Goal: Navigation & Orientation: Find specific page/section

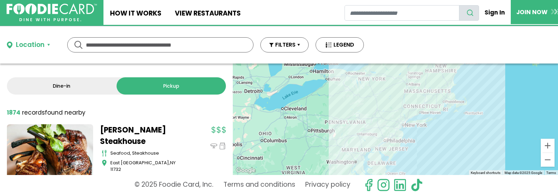
click at [132, 41] on input "text" at bounding box center [160, 45] width 149 height 14
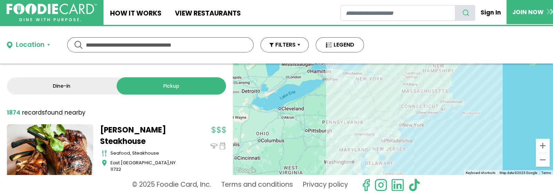
click at [32, 45] on div "Location" at bounding box center [30, 45] width 29 height 10
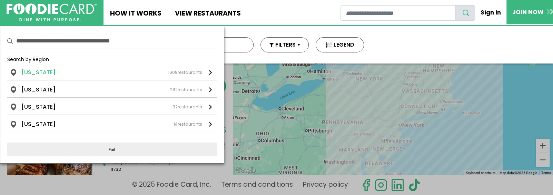
click at [211, 71] on div at bounding box center [210, 72] width 3 height 5
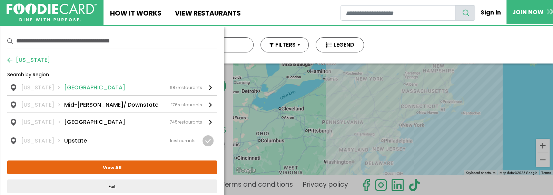
click at [64, 86] on li "[GEOGRAPHIC_DATA]" at bounding box center [94, 88] width 61 height 8
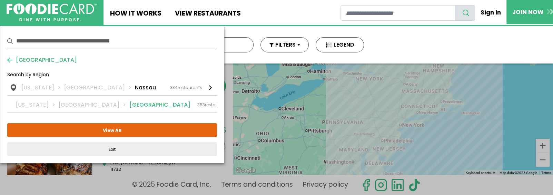
click at [129, 106] on li "[GEOGRAPHIC_DATA]" at bounding box center [159, 105] width 61 height 8
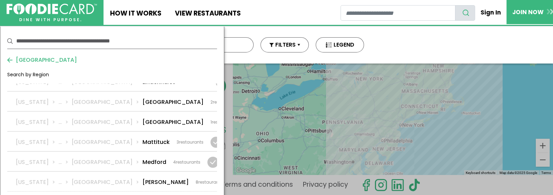
scroll to position [828, 0]
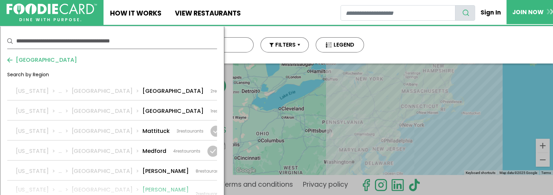
click at [143, 186] on li "[PERSON_NAME] Place" at bounding box center [166, 194] width 46 height 17
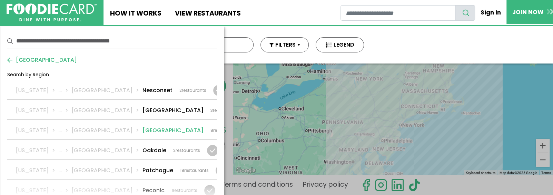
scroll to position [1001, 0]
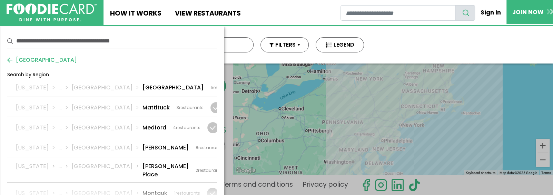
scroll to position [863, 0]
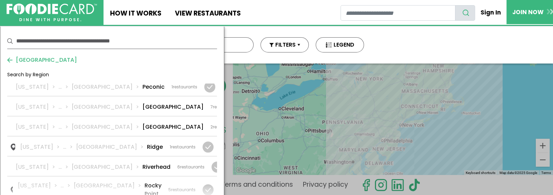
scroll to position [1104, 0]
click at [145, 181] on li "Rocky Point" at bounding box center [153, 189] width 17 height 17
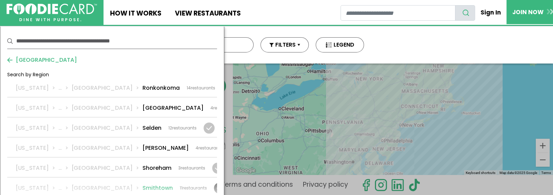
scroll to position [1242, 0]
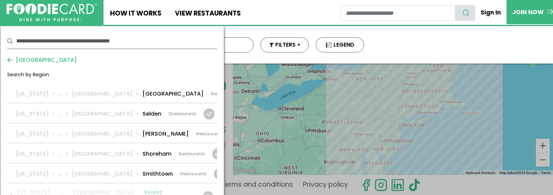
click at [144, 188] on li "Sound Beach" at bounding box center [153, 196] width 18 height 17
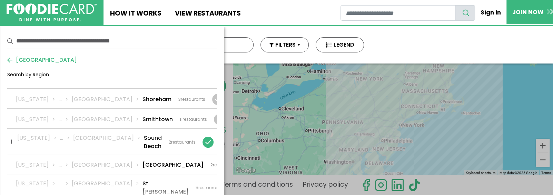
scroll to position [1311, 0]
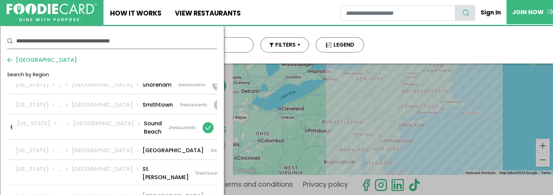
click at [143, 192] on li "[GEOGRAPHIC_DATA]" at bounding box center [173, 196] width 61 height 8
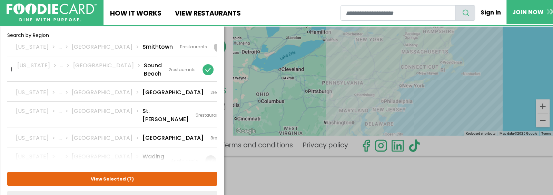
scroll to position [99, 0]
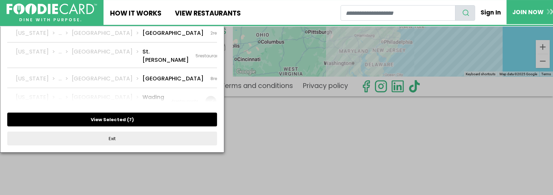
click at [129, 117] on span "7" at bounding box center [130, 119] width 3 height 7
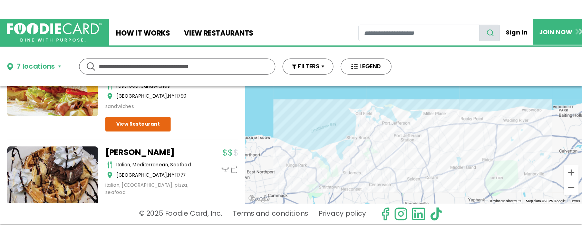
scroll to position [0, 0]
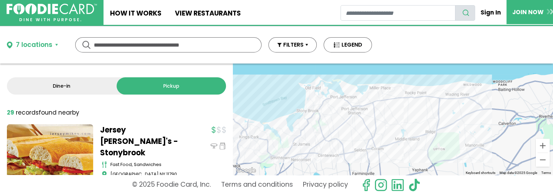
drag, startPoint x: 316, startPoint y: 152, endPoint x: 283, endPoint y: 150, distance: 33.5
click at [283, 150] on div "To navigate, press the arrow keys." at bounding box center [393, 119] width 320 height 111
click at [547, 148] on button "Zoom in" at bounding box center [543, 146] width 14 height 14
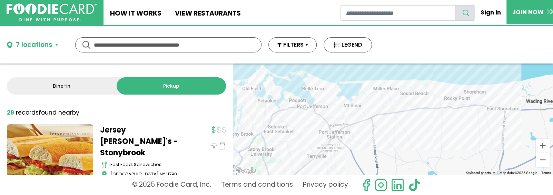
drag, startPoint x: 477, startPoint y: 121, endPoint x: 495, endPoint y: 152, distance: 36.3
click at [495, 152] on div "To navigate, press the arrow keys." at bounding box center [393, 119] width 320 height 111
click at [542, 148] on button "Zoom in" at bounding box center [543, 146] width 14 height 14
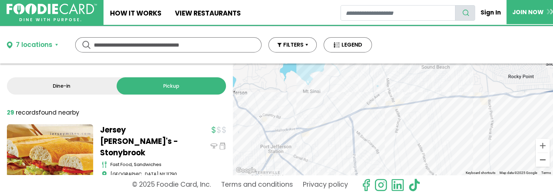
click at [540, 162] on button "Zoom out" at bounding box center [543, 160] width 14 height 14
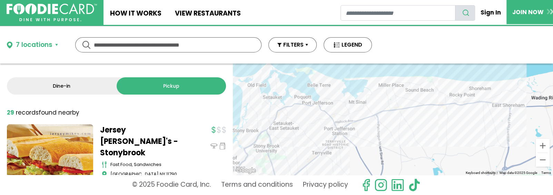
drag, startPoint x: 506, startPoint y: 154, endPoint x: 528, endPoint y: 152, distance: 21.9
click at [517, 152] on div "To navigate, press the arrow keys." at bounding box center [393, 119] width 320 height 111
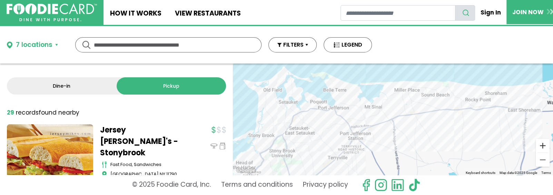
click at [543, 149] on button "Zoom in" at bounding box center [543, 146] width 14 height 14
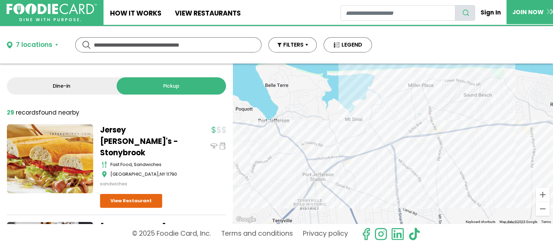
click at [193, 195] on div at bounding box center [209, 245] width 33 height 47
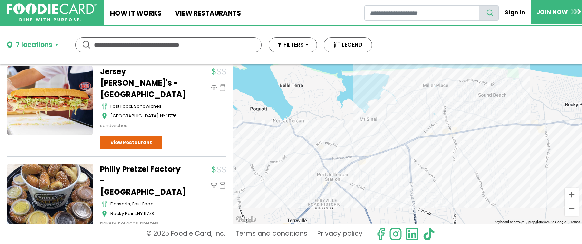
scroll to position [2295, 0]
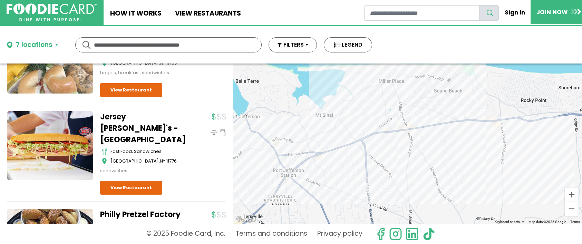
drag, startPoint x: 398, startPoint y: 178, endPoint x: 353, endPoint y: 174, distance: 45.1
click at [353, 174] on div "To navigate, press the arrow keys." at bounding box center [407, 144] width 349 height 160
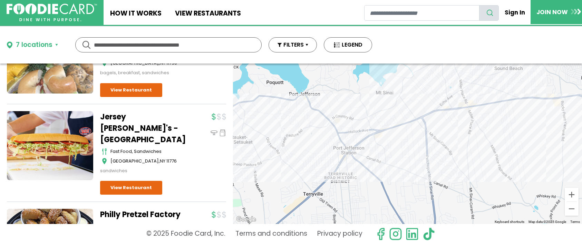
drag, startPoint x: 293, startPoint y: 140, endPoint x: 354, endPoint y: 117, distance: 65.5
click at [354, 117] on div "To navigate, press the arrow keys." at bounding box center [407, 144] width 349 height 160
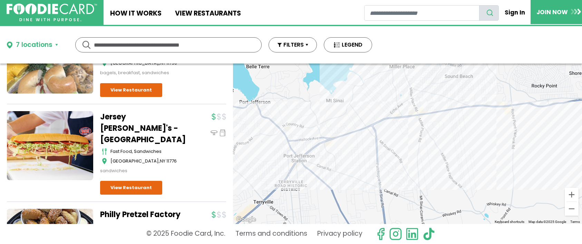
drag, startPoint x: 529, startPoint y: 138, endPoint x: 500, endPoint y: 138, distance: 28.3
click at [500, 138] on div "To navigate, press the arrow keys." at bounding box center [407, 144] width 349 height 160
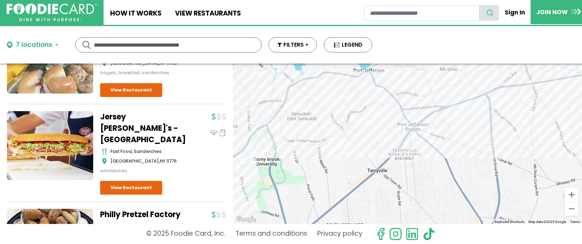
drag, startPoint x: 395, startPoint y: 189, endPoint x: 480, endPoint y: 170, distance: 87.6
click at [480, 170] on div "To navigate, press the arrow keys." at bounding box center [407, 144] width 349 height 160
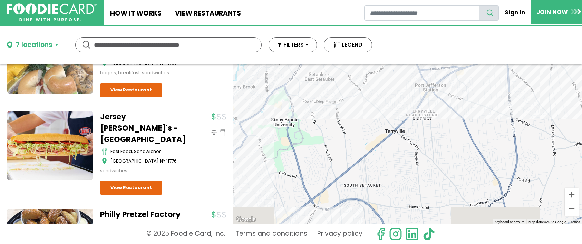
drag, startPoint x: 359, startPoint y: 199, endPoint x: 379, endPoint y: 148, distance: 54.7
click at [379, 148] on div "To navigate, press the arrow keys." at bounding box center [407, 144] width 349 height 160
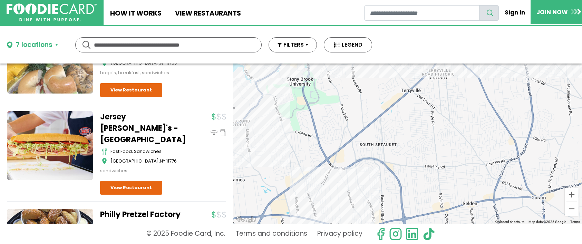
drag, startPoint x: 336, startPoint y: 172, endPoint x: 353, endPoint y: 135, distance: 40.6
click at [353, 135] on div "To navigate, press the arrow keys." at bounding box center [407, 144] width 349 height 160
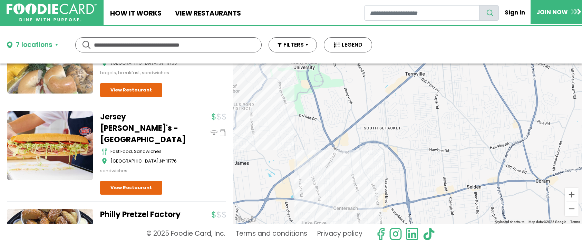
click at [319, 163] on div "To navigate, press the arrow keys." at bounding box center [407, 144] width 349 height 160
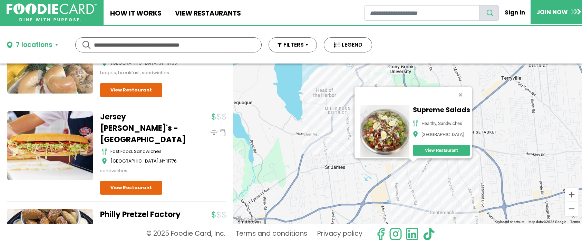
click at [409, 170] on div "To navigate, press the arrow keys. Supreme Salads healthy, sandwiches [GEOGRAPH…" at bounding box center [407, 144] width 349 height 160
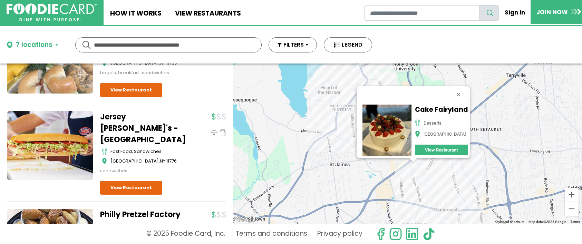
click at [407, 169] on div "To navigate, press the arrow keys. Cake Fairyland desserts [GEOGRAPHIC_DATA]" at bounding box center [407, 144] width 349 height 160
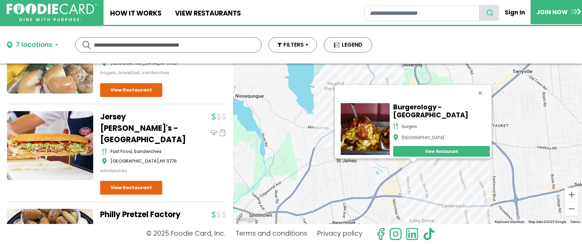
click at [407, 172] on div "To navigate, press the arrow keys. Burgerology - [GEOGRAPHIC_DATA] burgers [GEO…" at bounding box center [407, 144] width 349 height 160
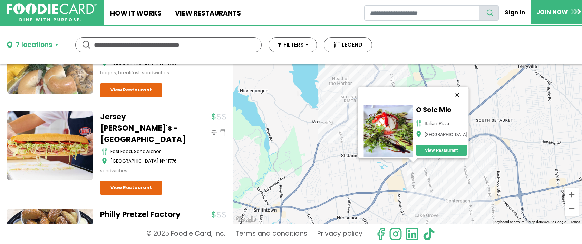
click at [456, 91] on button "Close" at bounding box center [457, 95] width 17 height 17
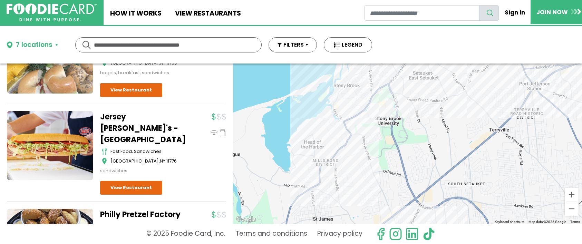
drag, startPoint x: 476, startPoint y: 113, endPoint x: 447, endPoint y: 179, distance: 72.1
click at [447, 179] on div "To navigate, press the arrow keys." at bounding box center [407, 144] width 349 height 160
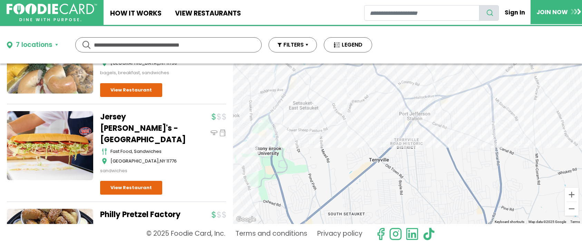
drag, startPoint x: 474, startPoint y: 128, endPoint x: 352, endPoint y: 159, distance: 125.0
click at [352, 159] on div "To navigate, press the arrow keys." at bounding box center [407, 144] width 349 height 160
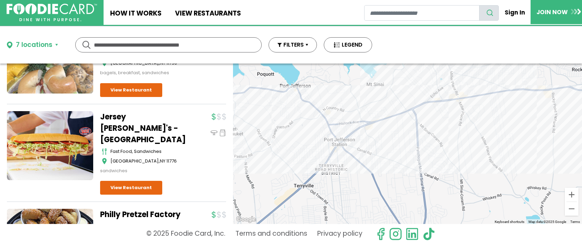
drag, startPoint x: 455, startPoint y: 143, endPoint x: 371, endPoint y: 173, distance: 89.5
click at [371, 173] on div "To navigate, press the arrow keys." at bounding box center [407, 144] width 349 height 160
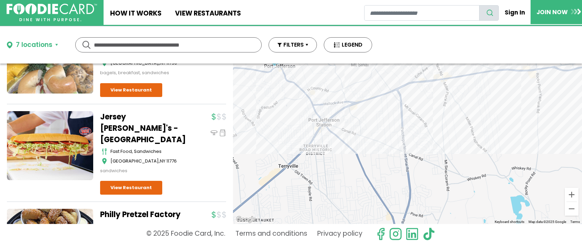
drag, startPoint x: 402, startPoint y: 173, endPoint x: 370, endPoint y: 108, distance: 72.4
click at [370, 108] on div "To navigate, press the arrow keys." at bounding box center [407, 144] width 349 height 160
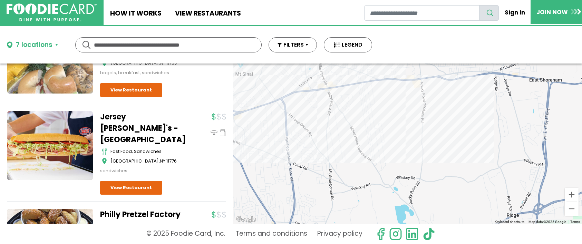
drag, startPoint x: 465, startPoint y: 132, endPoint x: 389, endPoint y: 193, distance: 97.1
click at [389, 193] on div "To navigate, press the arrow keys." at bounding box center [407, 144] width 349 height 160
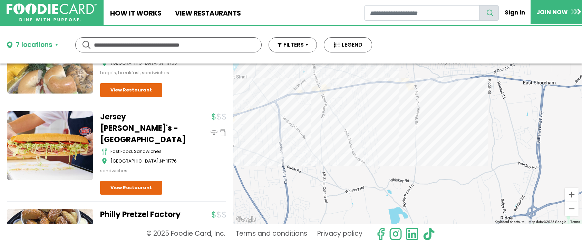
click at [38, 43] on div "7 locations" at bounding box center [34, 45] width 37 height 10
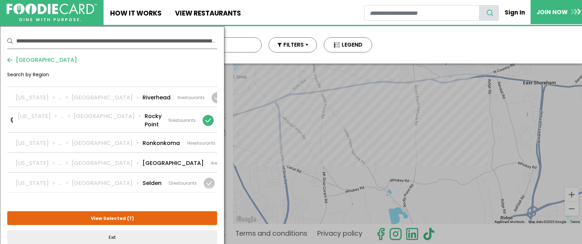
scroll to position [1158, 0]
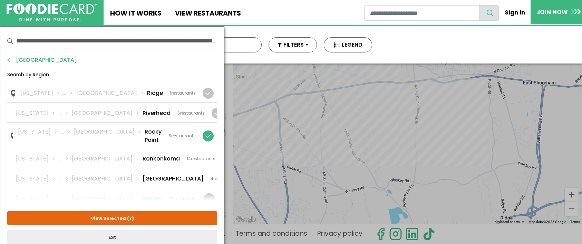
click at [210, 193] on div at bounding box center [209, 198] width 11 height 11
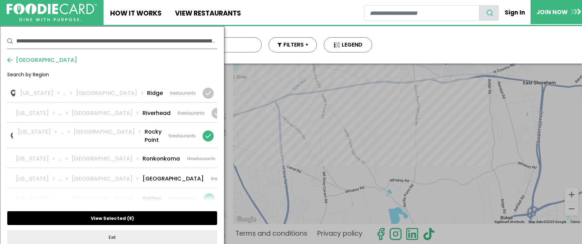
click at [103, 195] on button "View Selected ( 8 )" at bounding box center [112, 218] width 210 height 14
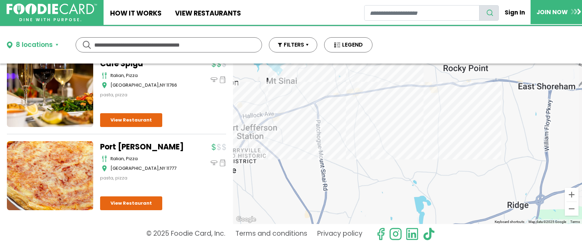
scroll to position [0, 0]
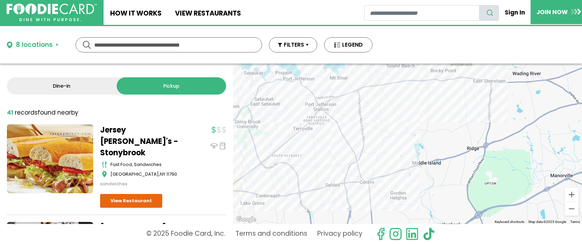
drag, startPoint x: 337, startPoint y: 183, endPoint x: 260, endPoint y: 166, distance: 79.4
click at [260, 166] on div "To navigate, press the arrow keys." at bounding box center [407, 144] width 349 height 160
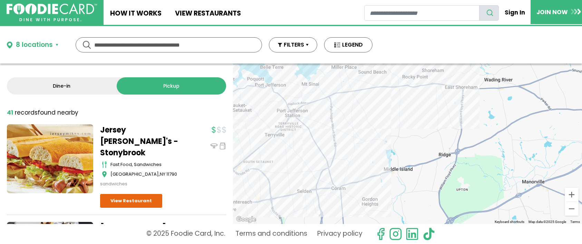
drag, startPoint x: 360, startPoint y: 167, endPoint x: 331, endPoint y: 173, distance: 29.6
click at [331, 173] on div "To navigate, press the arrow keys." at bounding box center [407, 144] width 349 height 160
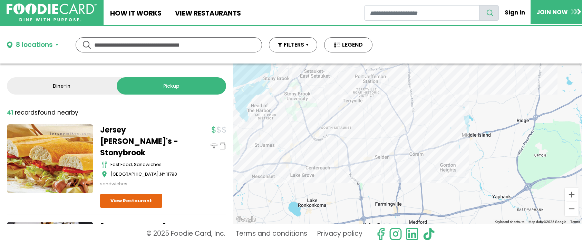
drag, startPoint x: 331, startPoint y: 176, endPoint x: 409, endPoint y: 142, distance: 85.8
click at [409, 142] on div "To navigate, press the arrow keys." at bounding box center [407, 144] width 349 height 160
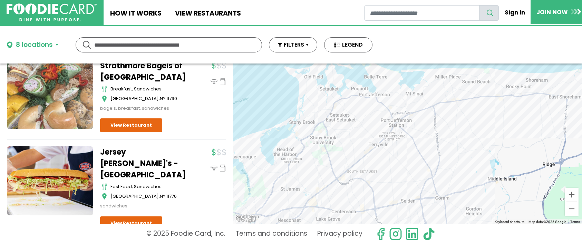
scroll to position [3132, 0]
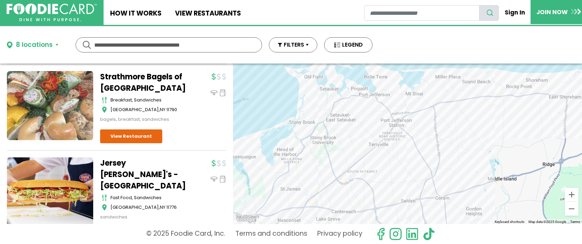
click at [134, 195] on link "View Restaurant" at bounding box center [131, 234] width 62 height 14
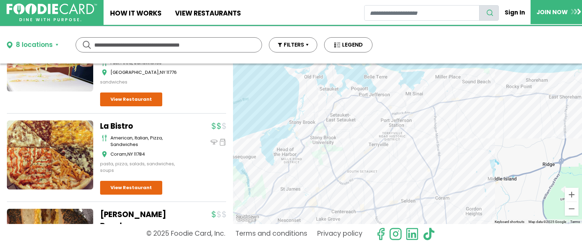
scroll to position [3270, 0]
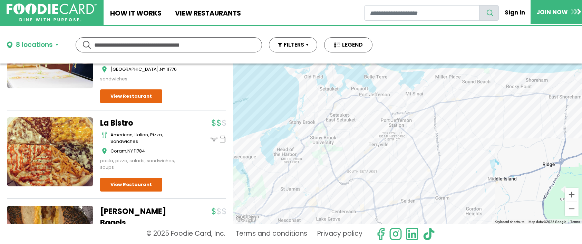
click at [47, 43] on div "8 locations" at bounding box center [34, 45] width 37 height 10
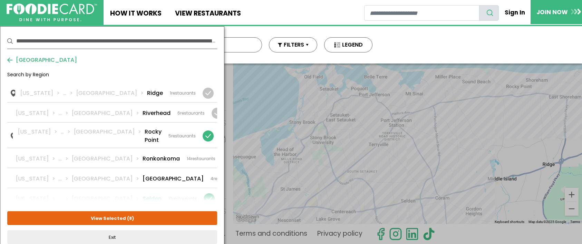
click at [211, 193] on div at bounding box center [209, 198] width 11 height 11
drag, startPoint x: 306, startPoint y: 181, endPoint x: 274, endPoint y: 158, distance: 39.4
click at [274, 158] on div at bounding box center [291, 122] width 582 height 244
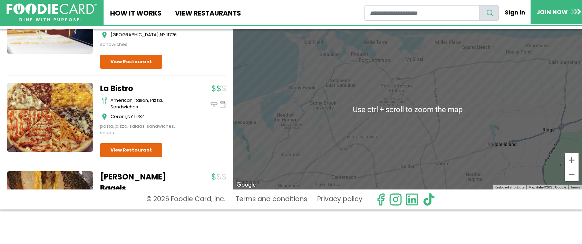
scroll to position [0, 0]
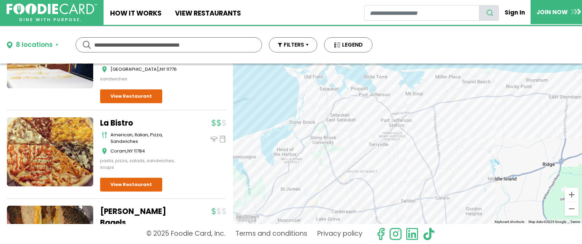
click at [34, 41] on div "8 locations" at bounding box center [34, 45] width 37 height 10
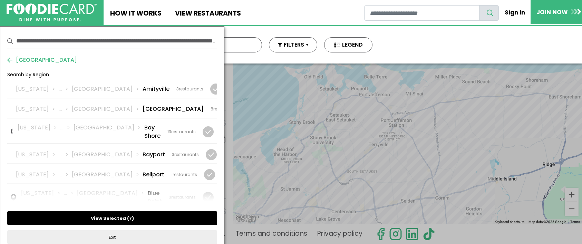
click at [115, 195] on button "View Selected ( 7 )" at bounding box center [112, 218] width 210 height 14
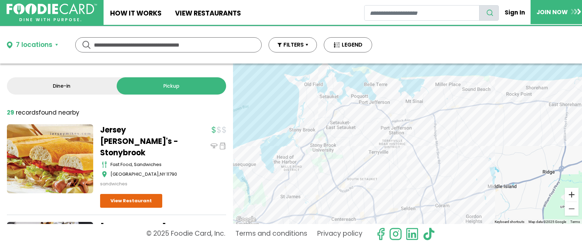
click at [558, 195] on button "Zoom in" at bounding box center [572, 195] width 14 height 14
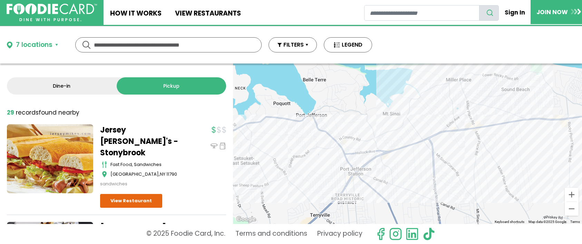
drag, startPoint x: 506, startPoint y: 155, endPoint x: 475, endPoint y: 213, distance: 65.6
click at [475, 195] on div "To navigate, press the arrow keys." at bounding box center [407, 144] width 349 height 160
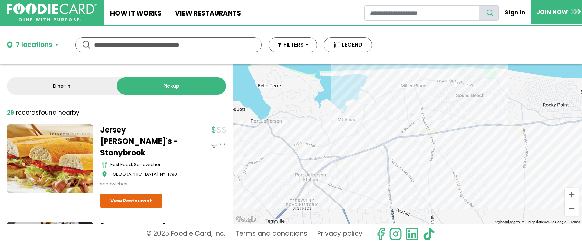
drag, startPoint x: 482, startPoint y: 201, endPoint x: 436, endPoint y: 206, distance: 45.9
click at [436, 195] on div "To navigate, press the arrow keys." at bounding box center [407, 144] width 349 height 160
click at [322, 177] on div "To navigate, press the arrow keys." at bounding box center [407, 144] width 349 height 160
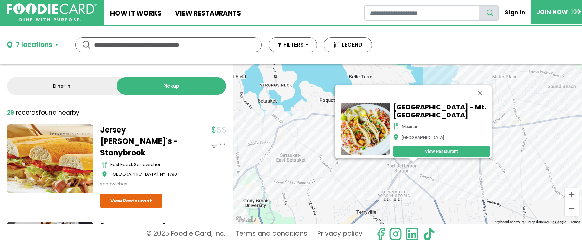
click at [318, 179] on div "To navigate, press the arrow keys. [GEOGRAPHIC_DATA] - Mt. [GEOGRAPHIC_DATA] me…" at bounding box center [407, 144] width 349 height 160
click at [471, 91] on button "Close" at bounding box center [479, 93] width 17 height 17
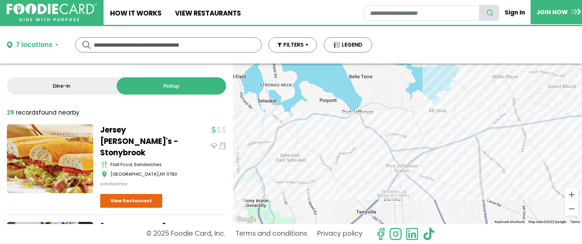
click at [330, 194] on div "To navigate, press the arrow keys." at bounding box center [407, 144] width 349 height 160
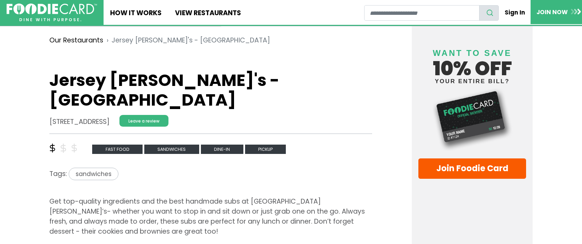
scroll to position [138, 0]
